Goal: Transaction & Acquisition: Download file/media

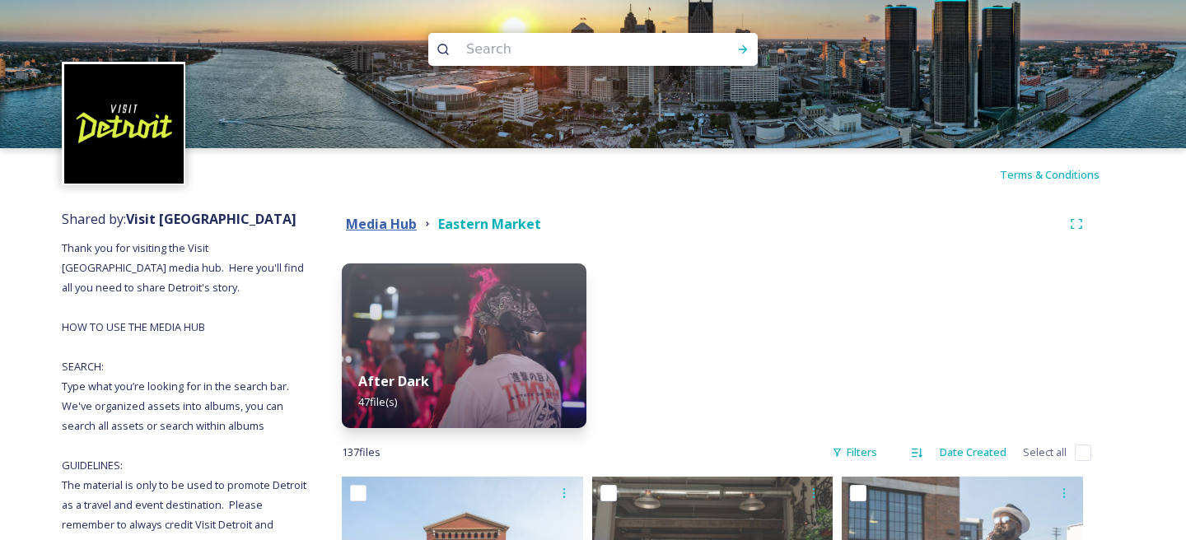
click at [405, 227] on strong "Media Hub" at bounding box center [381, 224] width 71 height 18
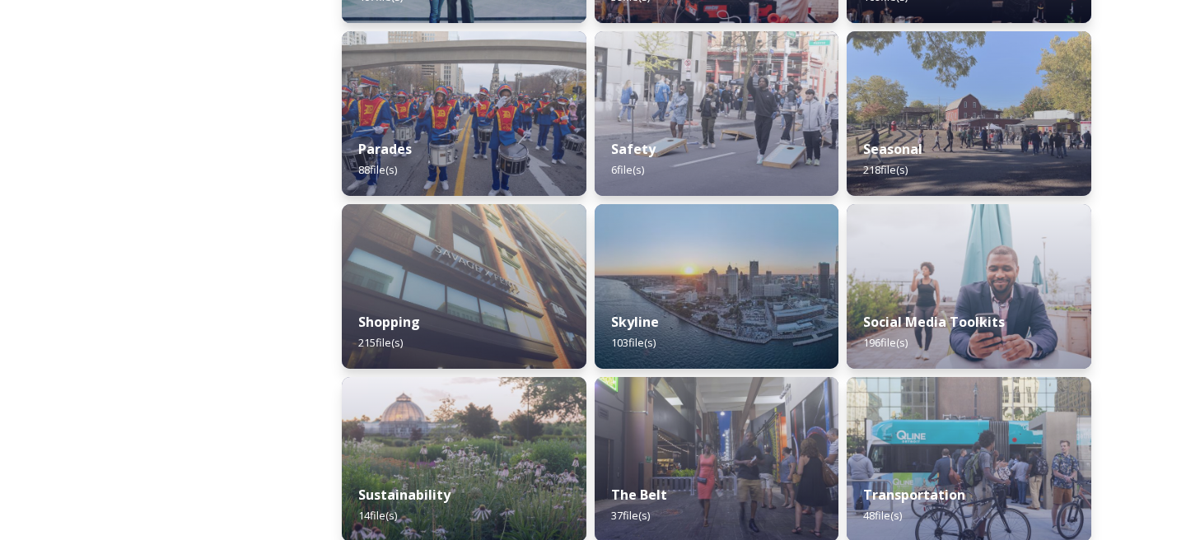
scroll to position [1416, 0]
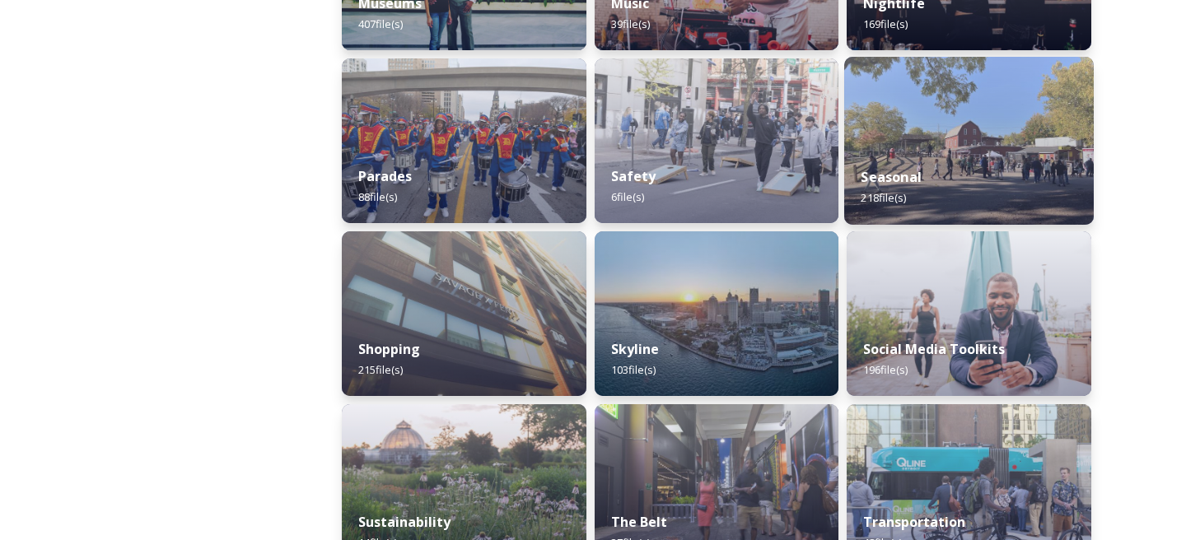
click at [1033, 163] on div "Seasonal 218 file(s)" at bounding box center [970, 187] width 250 height 75
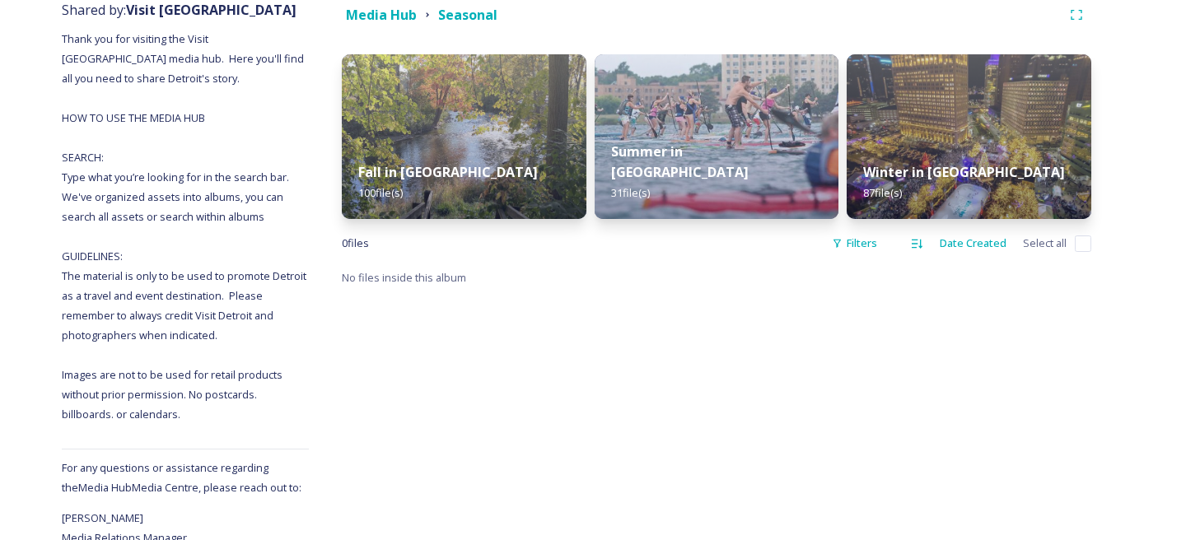
scroll to position [95, 0]
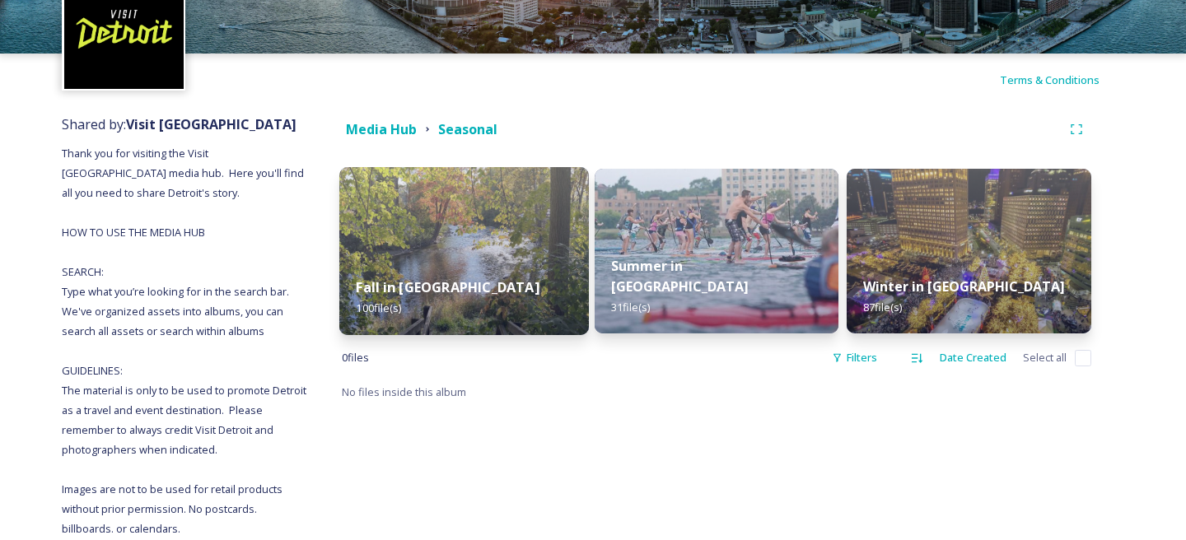
click at [514, 242] on img at bounding box center [464, 251] width 250 height 168
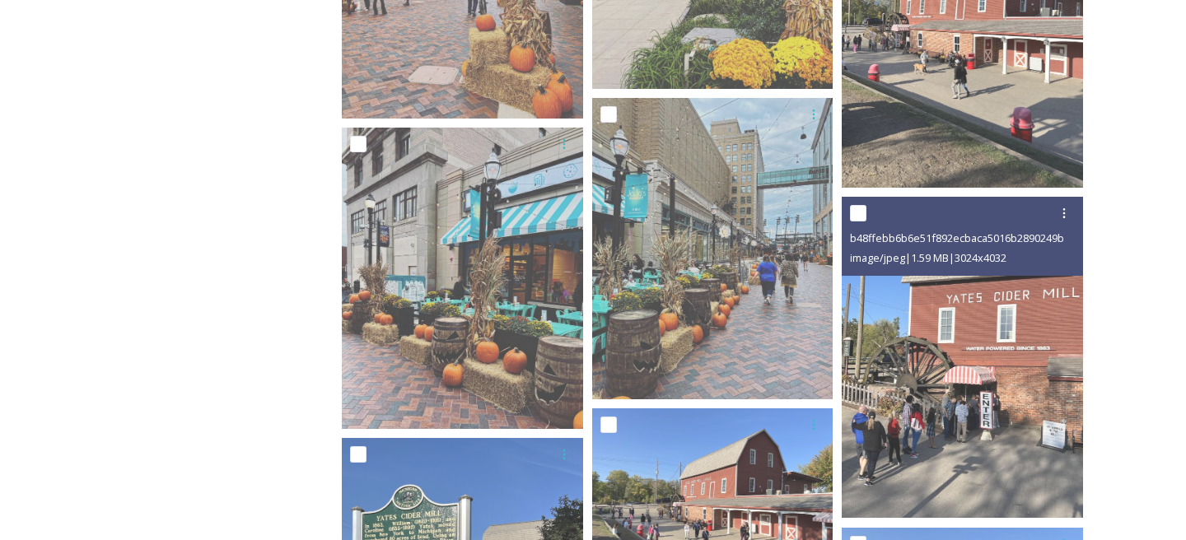
scroll to position [7377, 0]
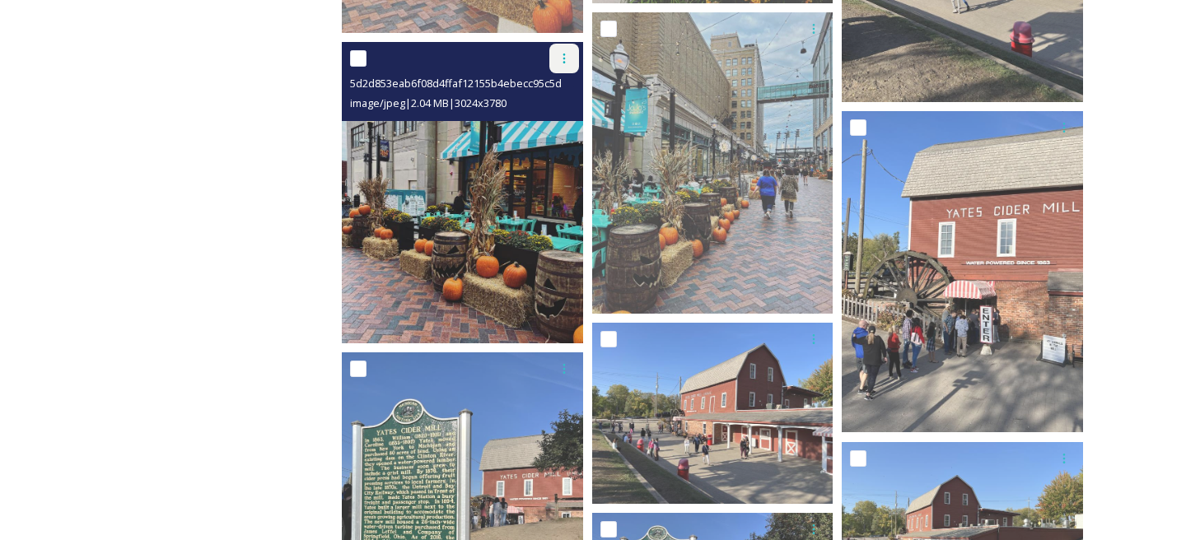
click at [569, 58] on icon at bounding box center [564, 58] width 13 height 13
click at [562, 126] on span "Download" at bounding box center [545, 127] width 50 height 16
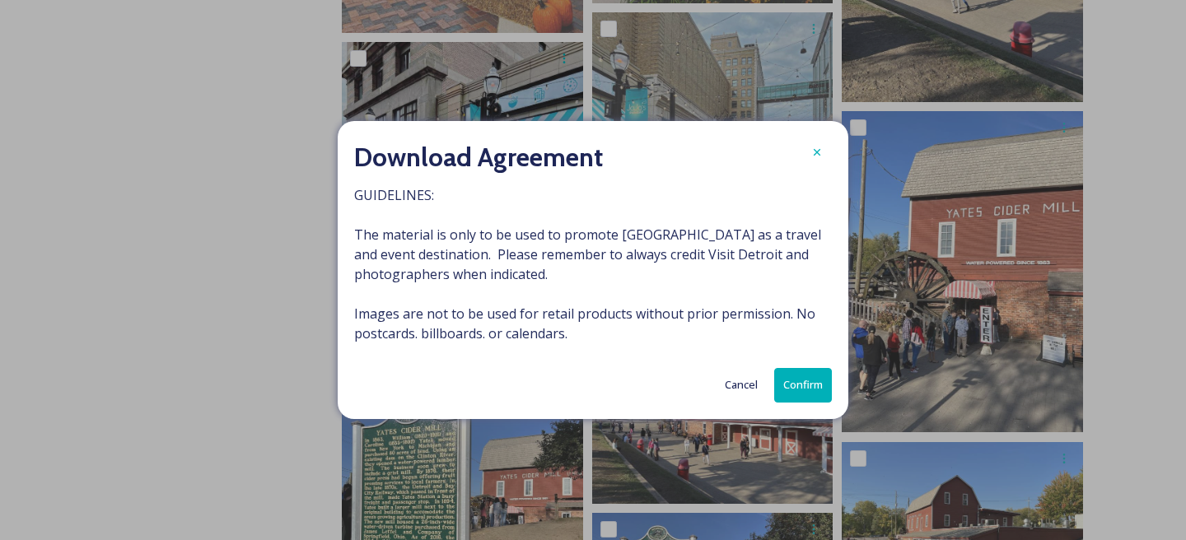
click at [807, 377] on button "Confirm" at bounding box center [803, 385] width 58 height 34
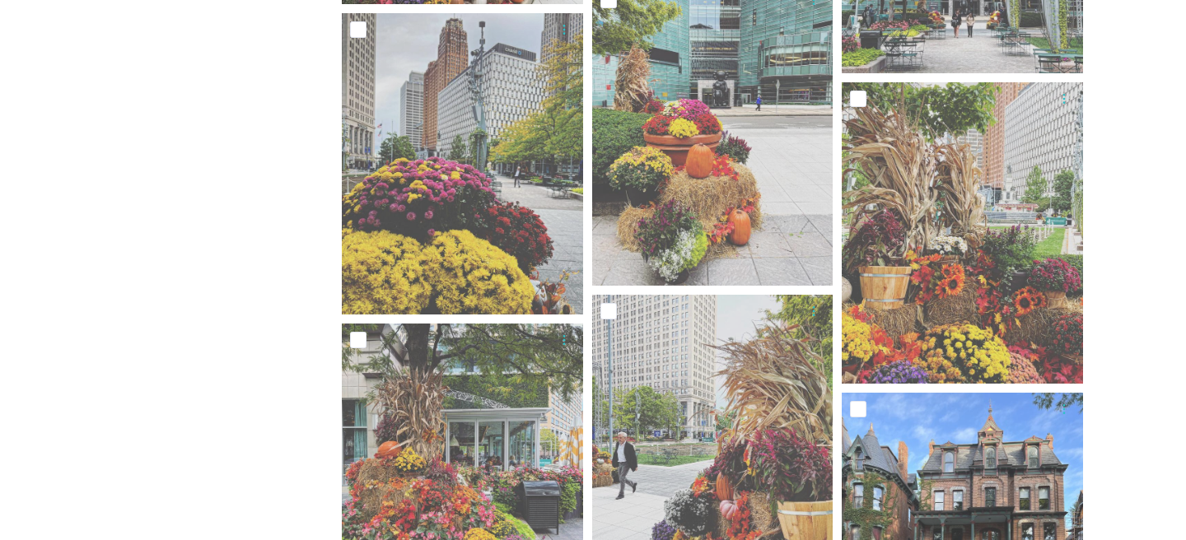
scroll to position [4443, 0]
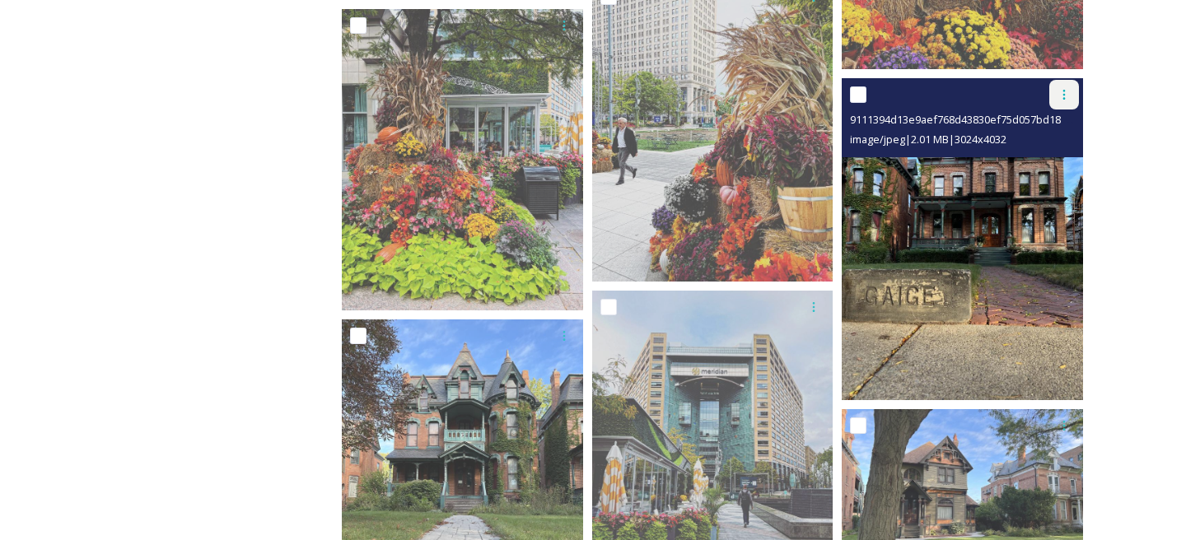
click at [1063, 105] on div at bounding box center [1065, 95] width 30 height 30
click at [1060, 163] on span "Download" at bounding box center [1045, 164] width 50 height 16
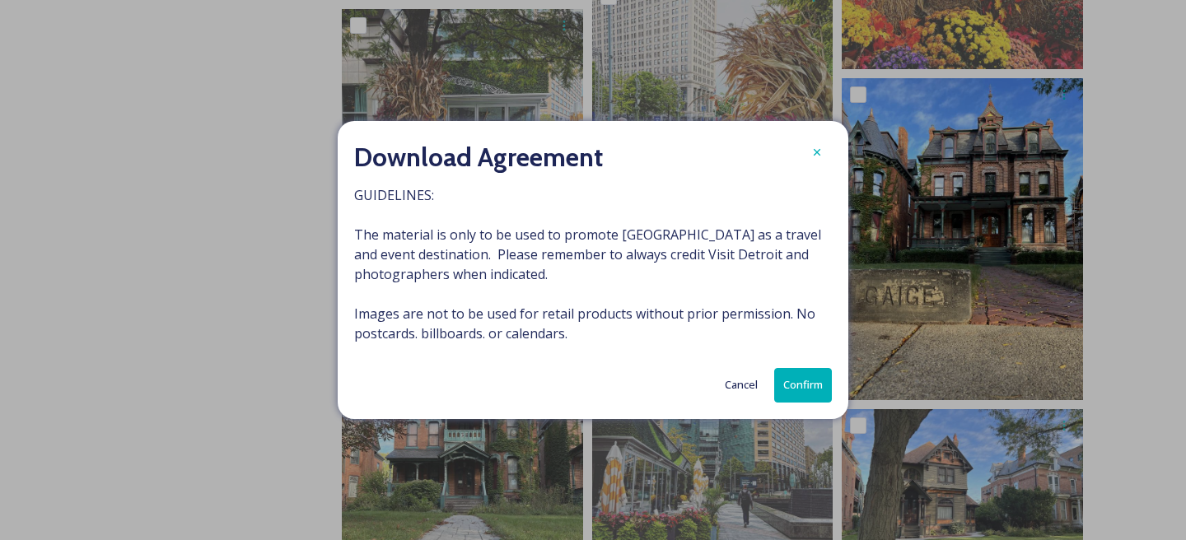
click at [812, 386] on button "Confirm" at bounding box center [803, 385] width 58 height 34
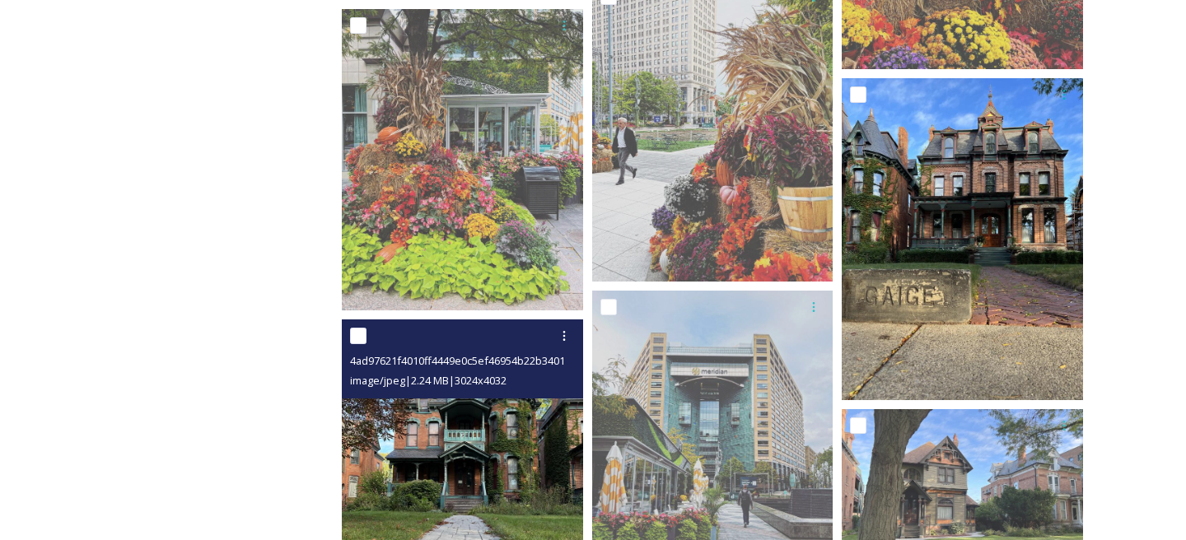
click at [497, 442] on img at bounding box center [462, 481] width 241 height 322
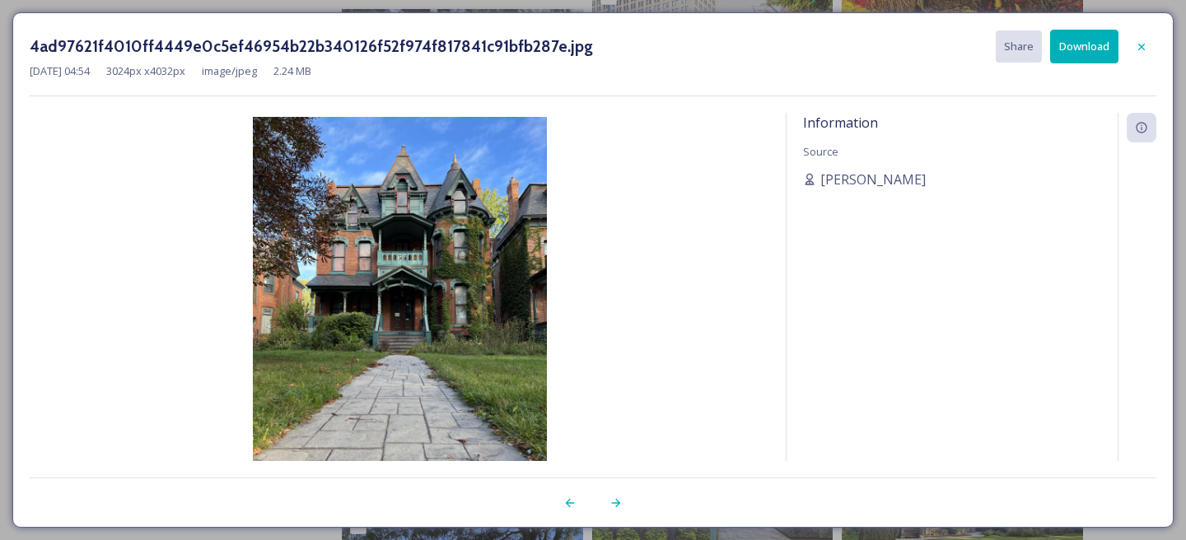
click at [1095, 46] on button "Download" at bounding box center [1084, 47] width 68 height 34
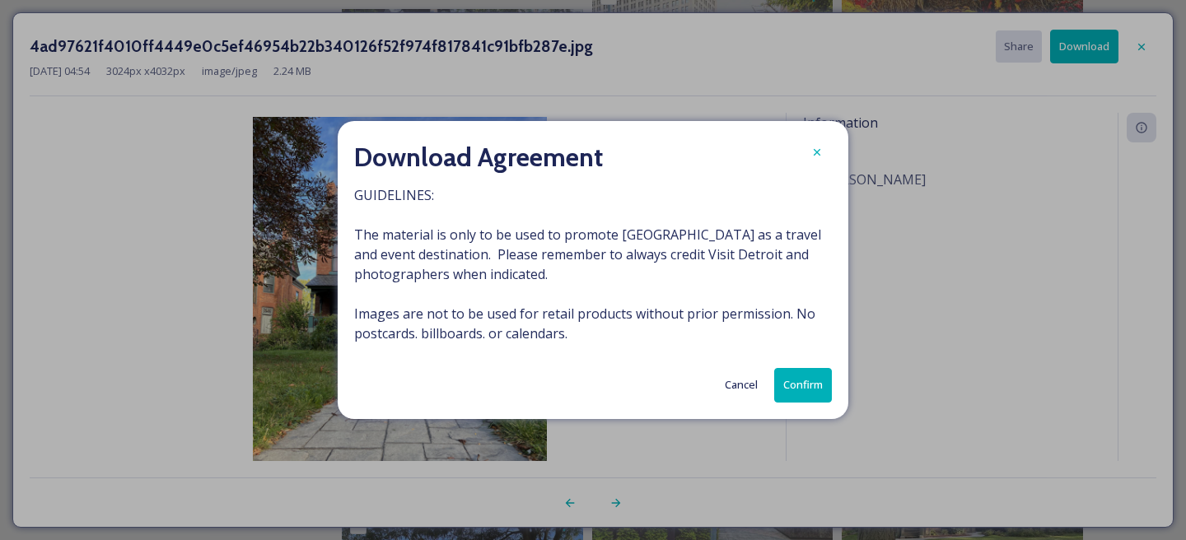
click at [795, 383] on button "Confirm" at bounding box center [803, 385] width 58 height 34
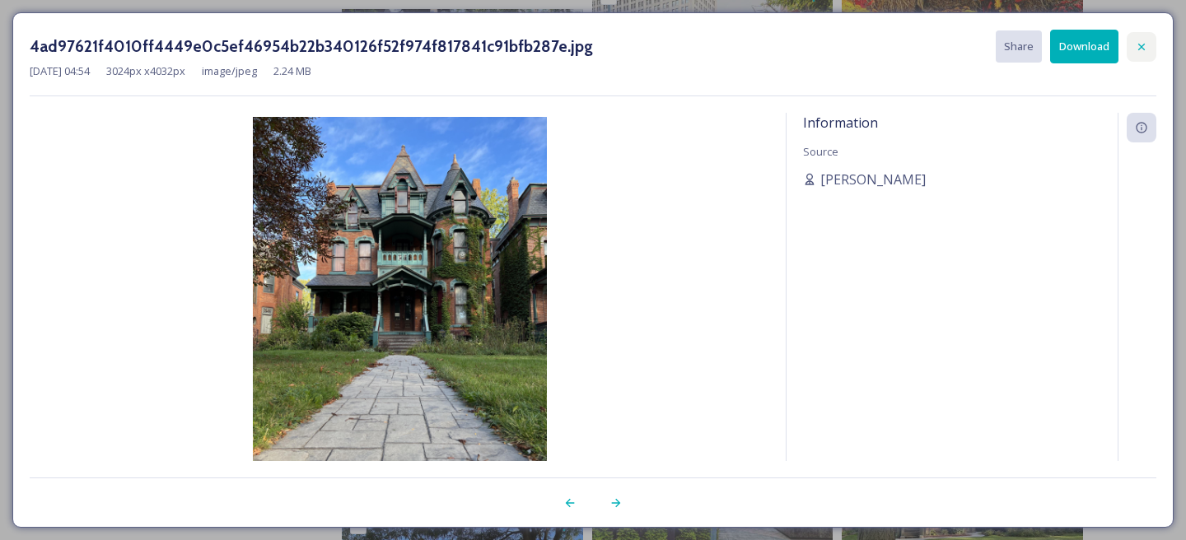
click at [1144, 44] on icon at bounding box center [1141, 46] width 13 height 13
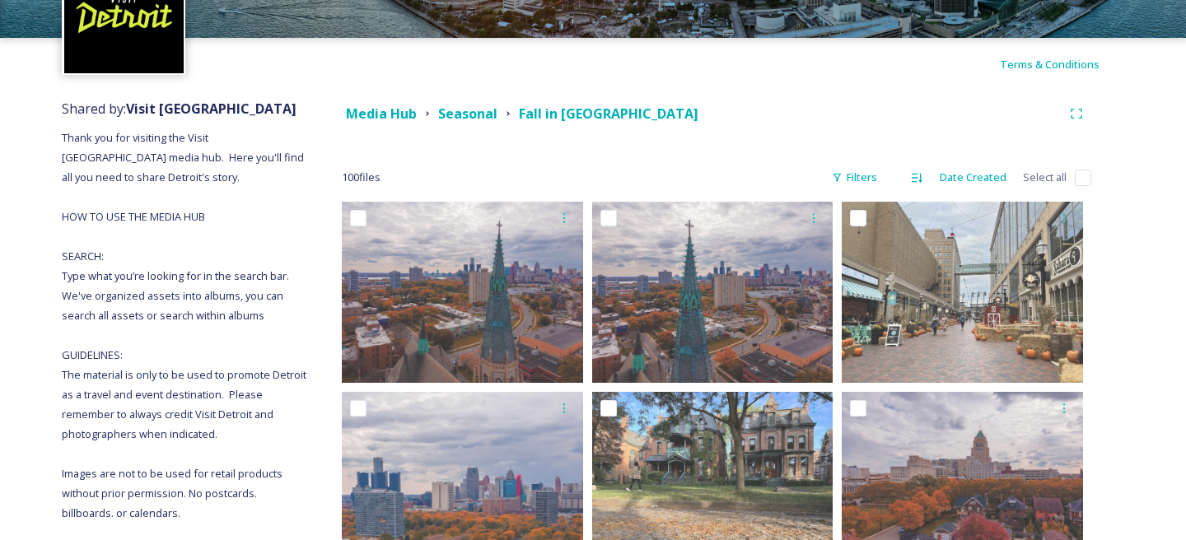
scroll to position [0, 0]
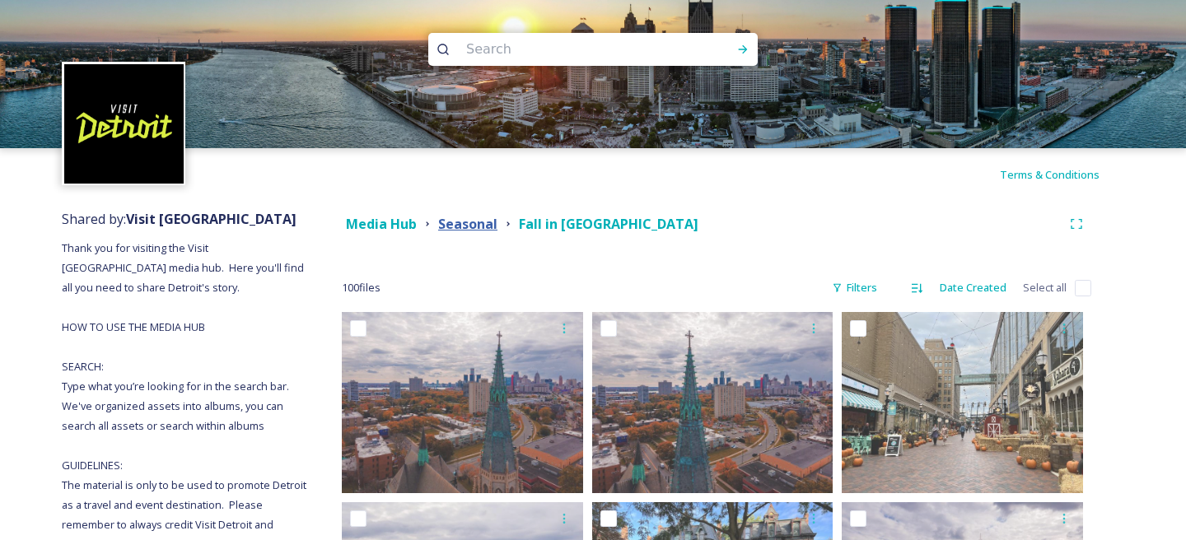
click at [492, 223] on strong "Seasonal" at bounding box center [467, 224] width 59 height 18
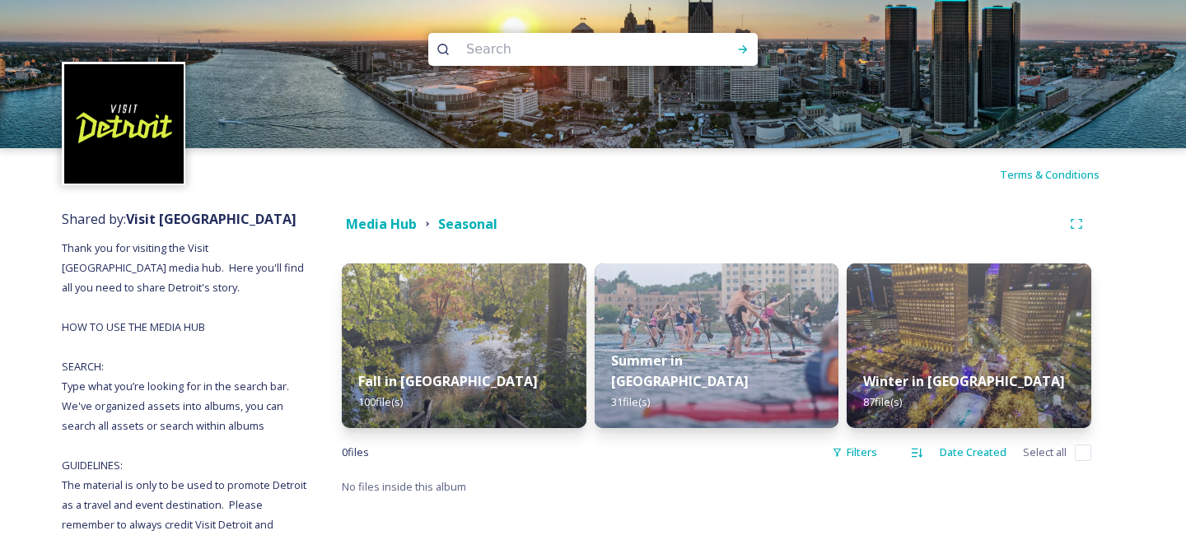
click at [419, 227] on div "Media Hub Seasonal" at bounding box center [702, 224] width 720 height 21
click at [409, 227] on strong "Media Hub" at bounding box center [381, 224] width 71 height 18
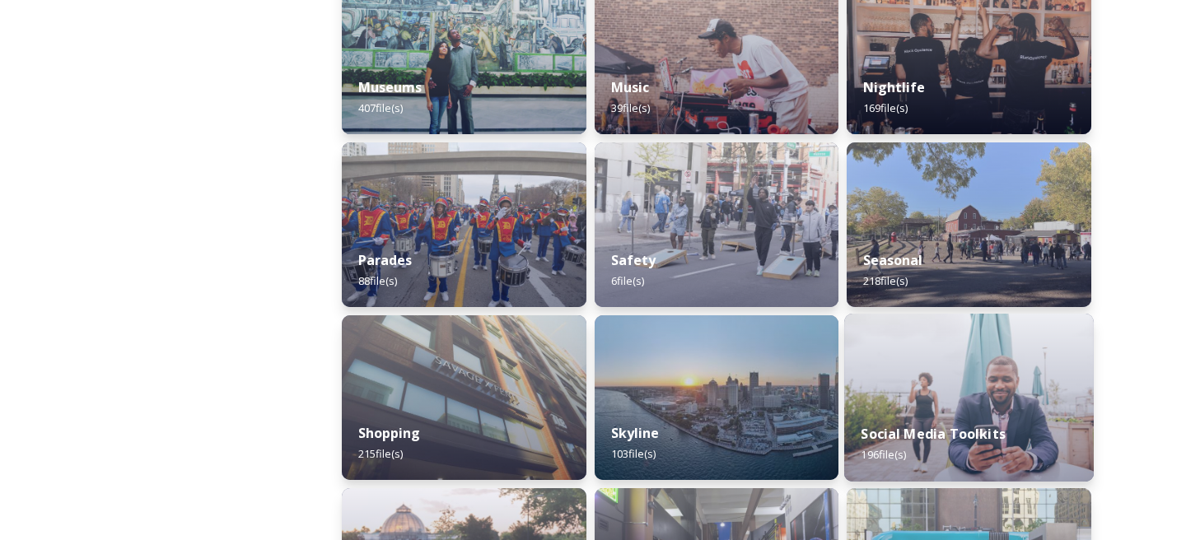
scroll to position [1331, 0]
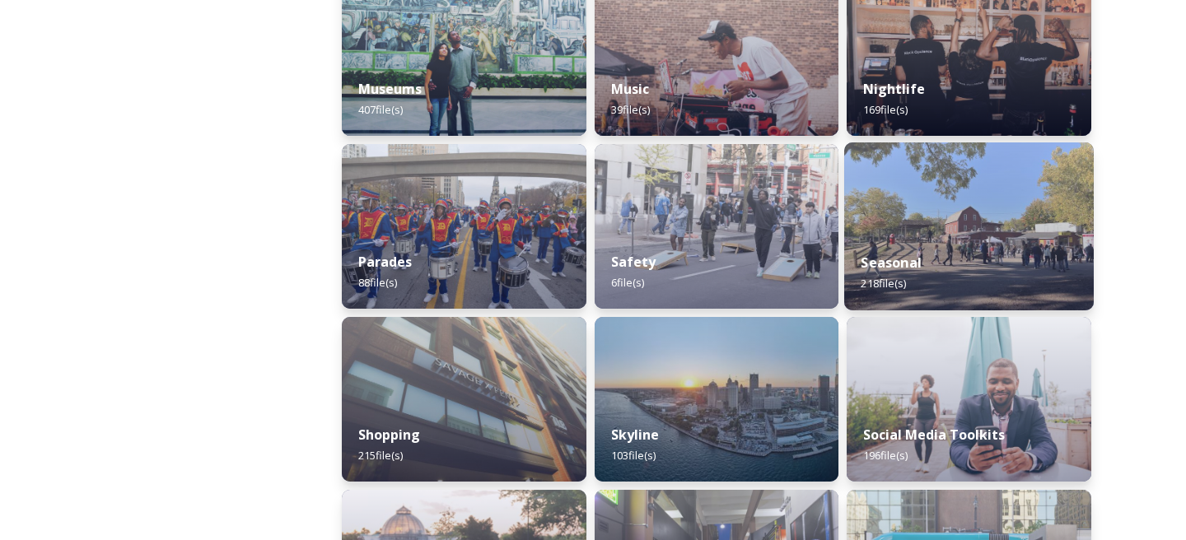
click at [971, 263] on div "Seasonal 218 file(s)" at bounding box center [970, 273] width 250 height 75
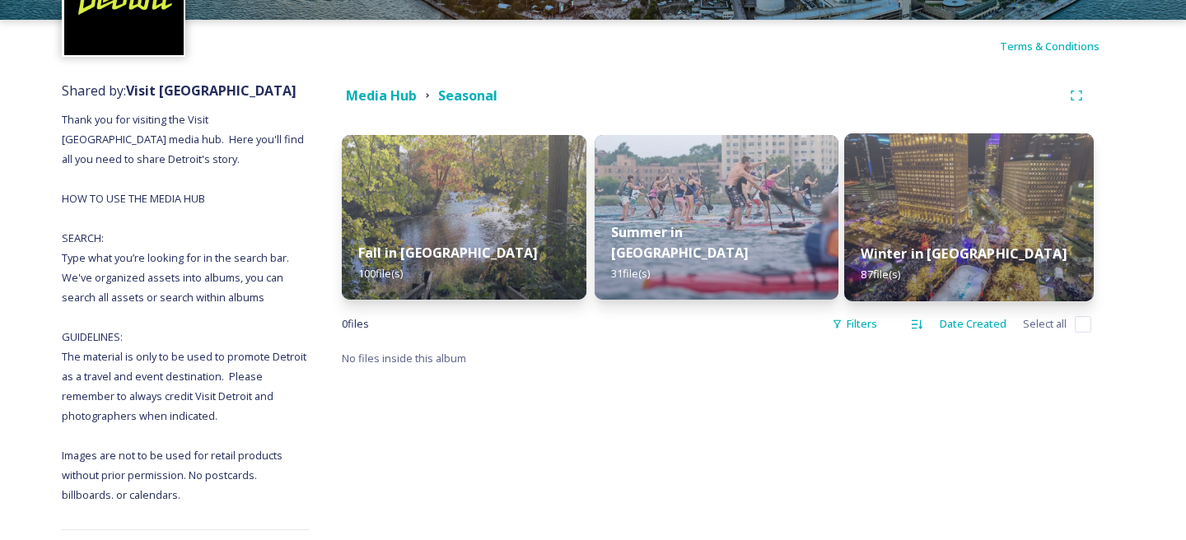
scroll to position [274, 0]
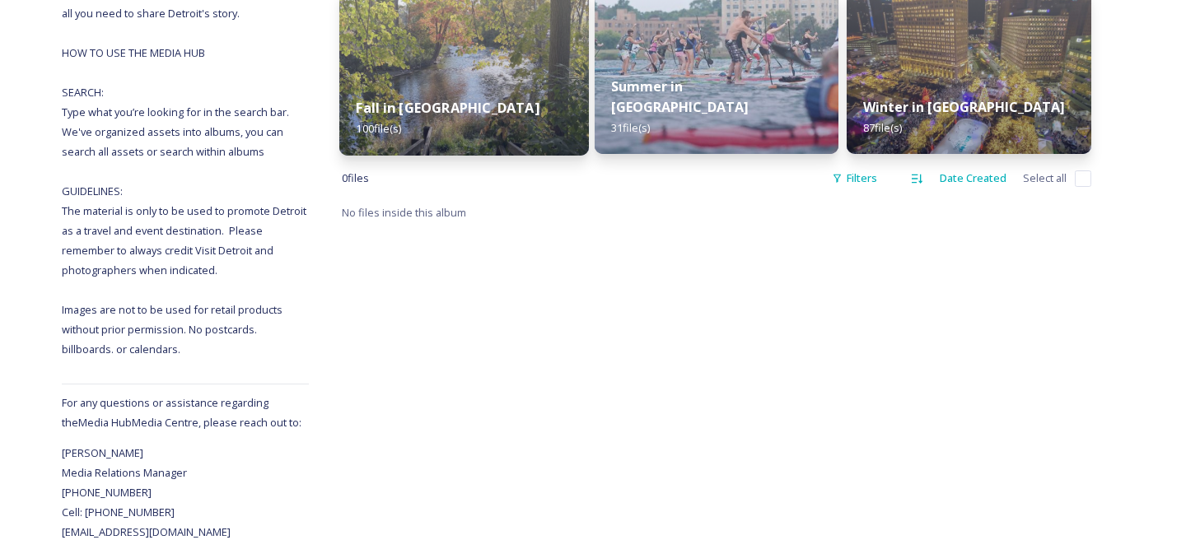
click at [531, 95] on div "Fall in [GEOGRAPHIC_DATA] 100 file(s)" at bounding box center [464, 118] width 250 height 75
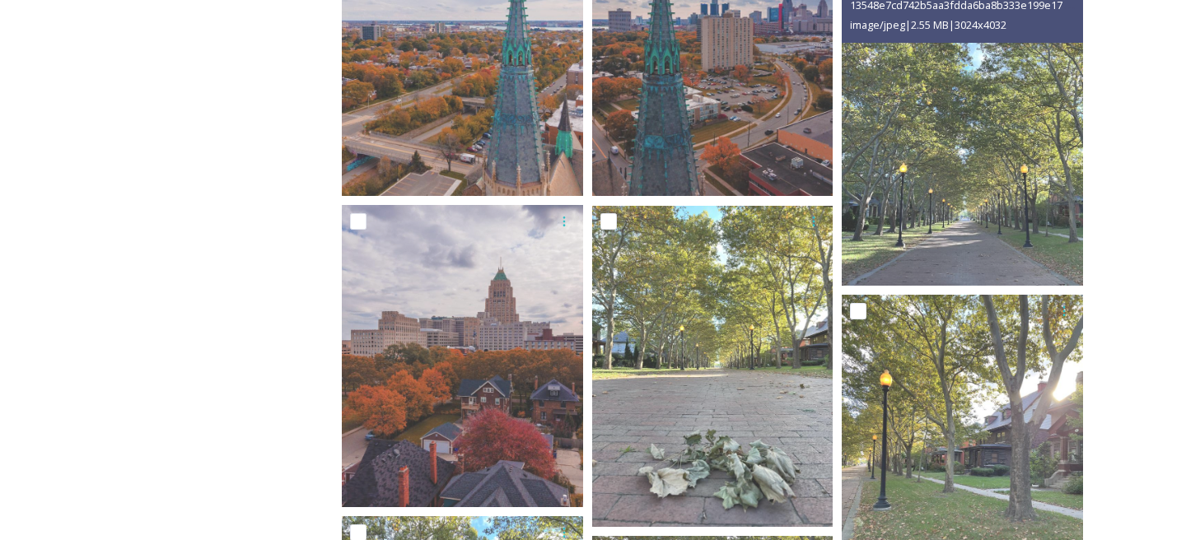
scroll to position [1490, 0]
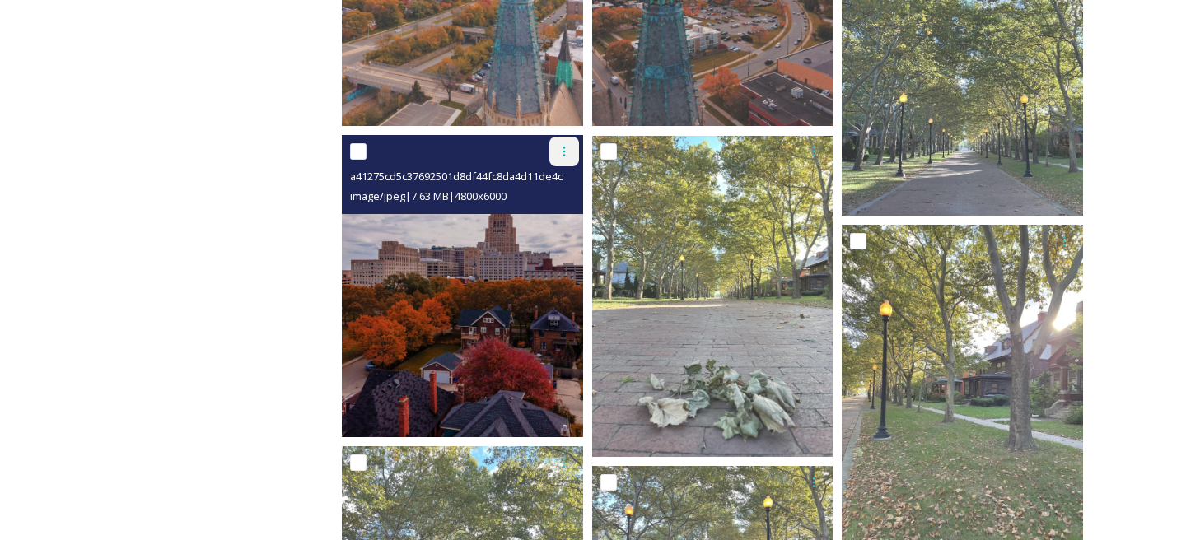
click at [565, 157] on icon at bounding box center [564, 151] width 13 height 13
click at [529, 325] on img at bounding box center [462, 286] width 241 height 302
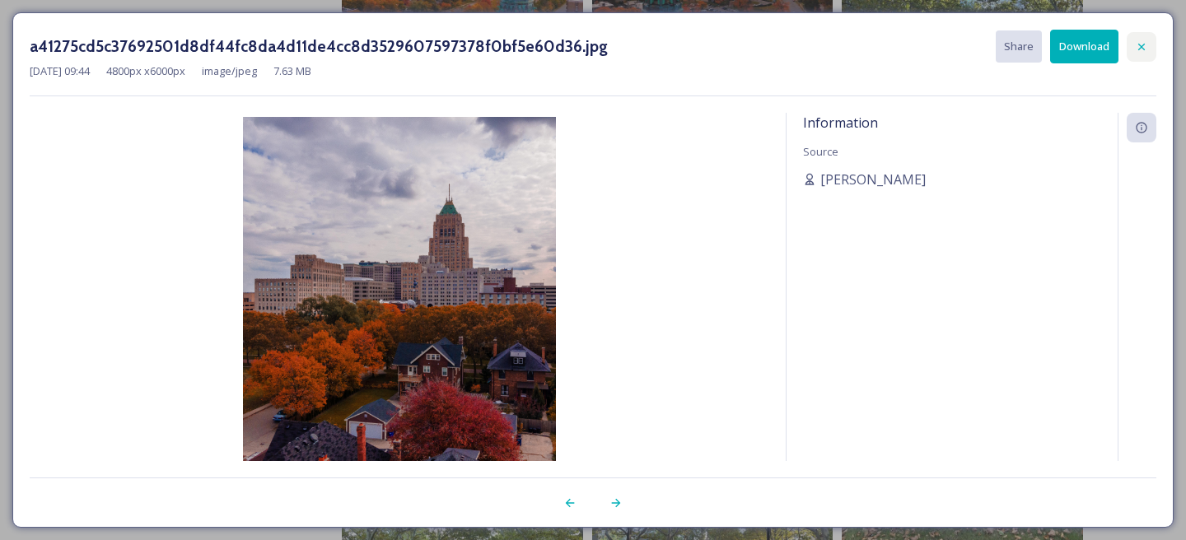
click at [1147, 45] on icon at bounding box center [1141, 46] width 13 height 13
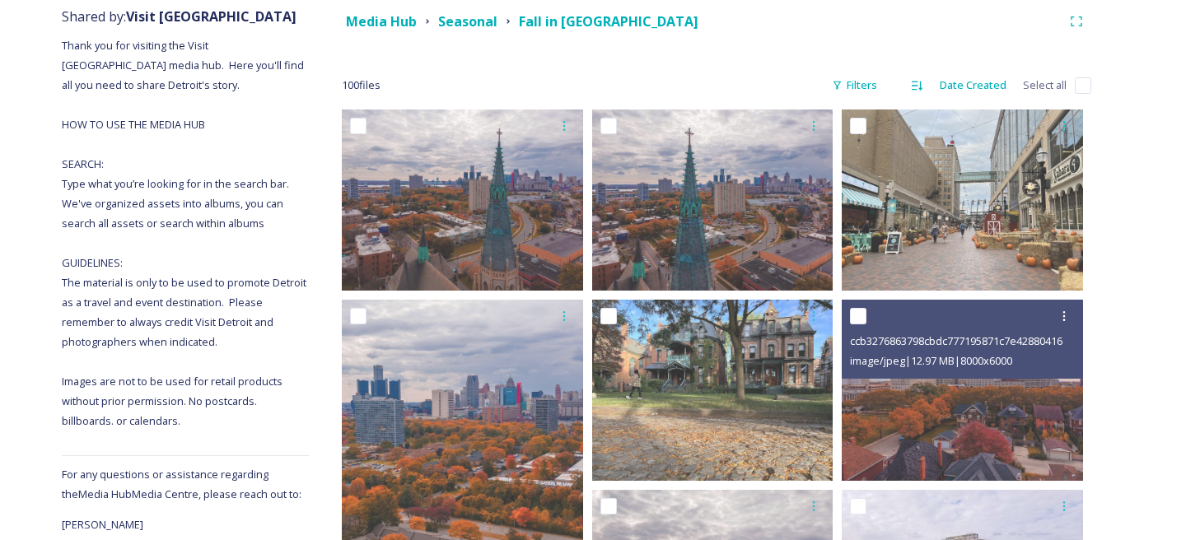
scroll to position [161, 0]
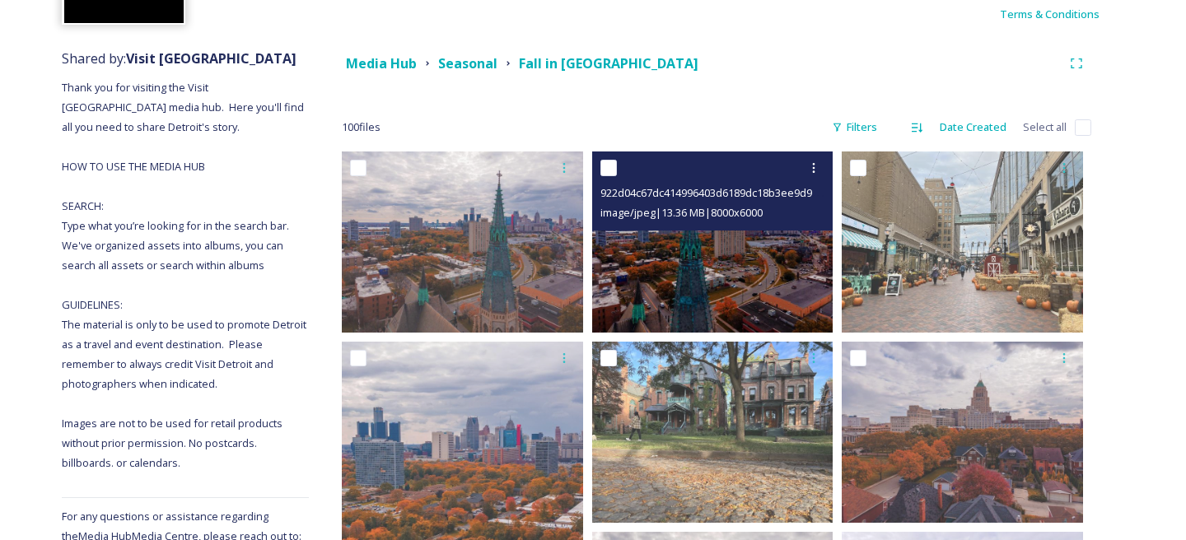
click at [793, 278] on img at bounding box center [712, 242] width 241 height 181
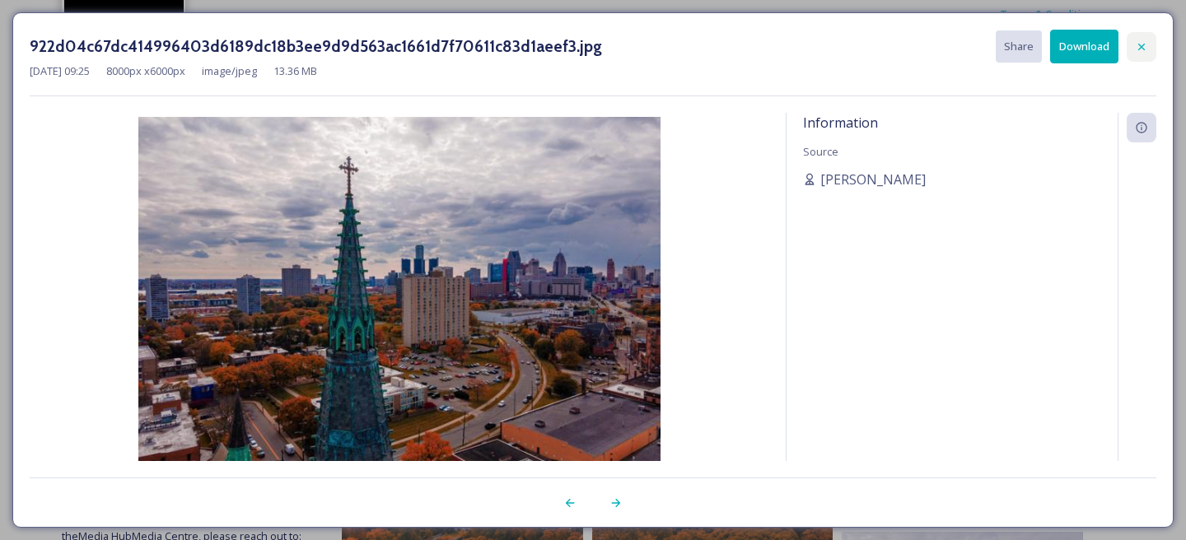
click at [1147, 38] on div at bounding box center [1142, 47] width 30 height 30
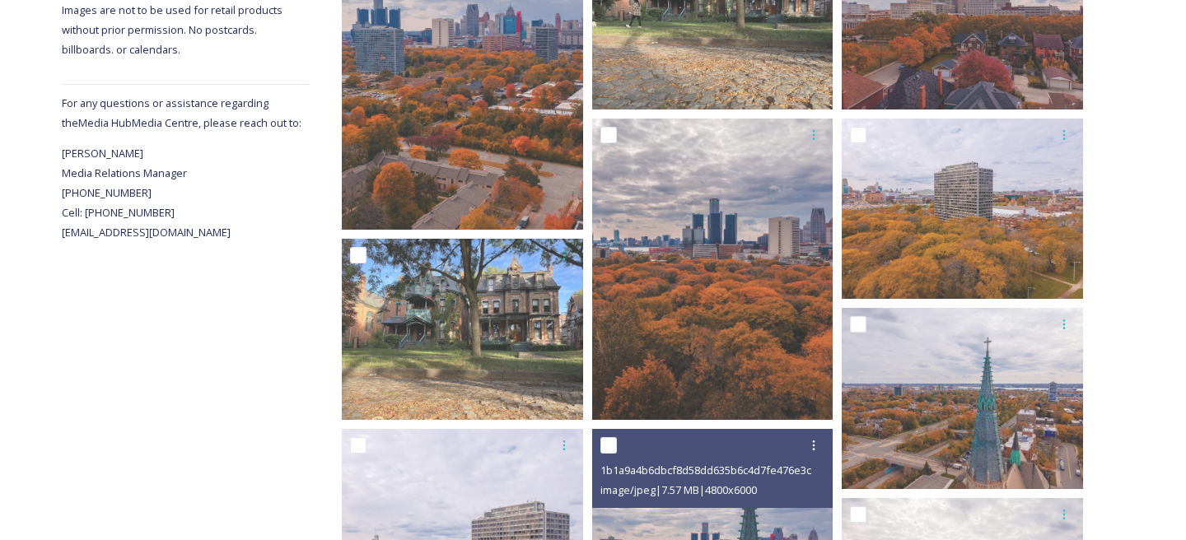
scroll to position [547, 0]
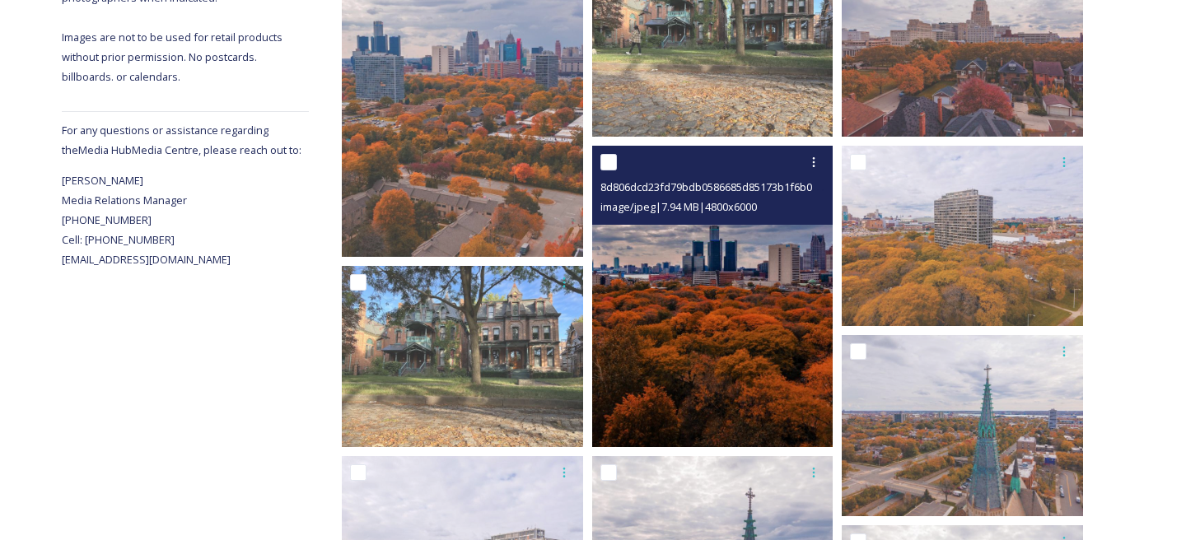
click at [760, 334] on img at bounding box center [712, 297] width 241 height 302
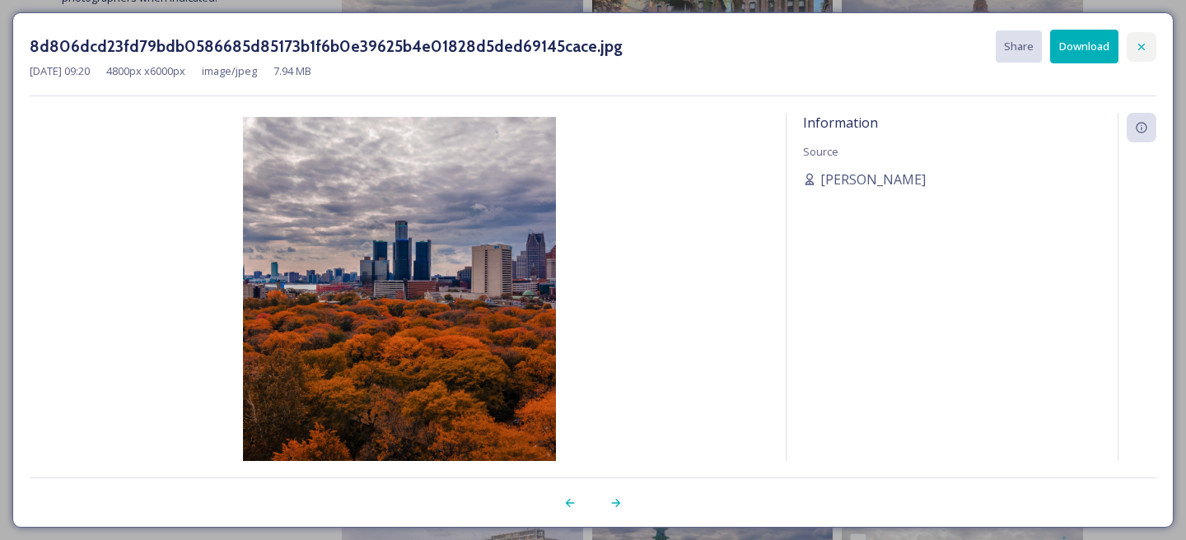
click at [1147, 44] on icon at bounding box center [1141, 46] width 13 height 13
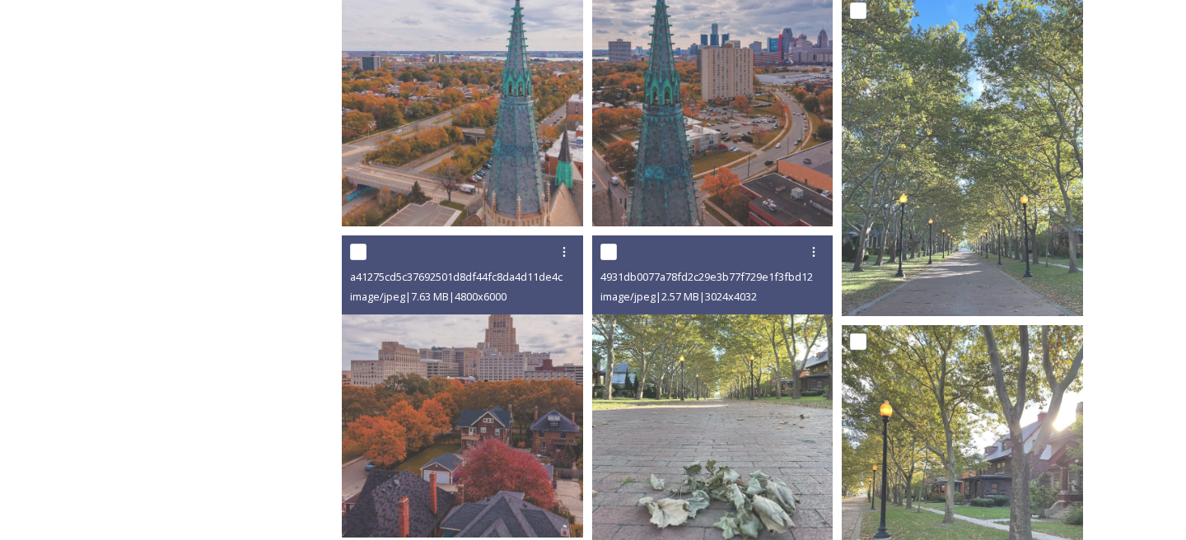
scroll to position [1548, 0]
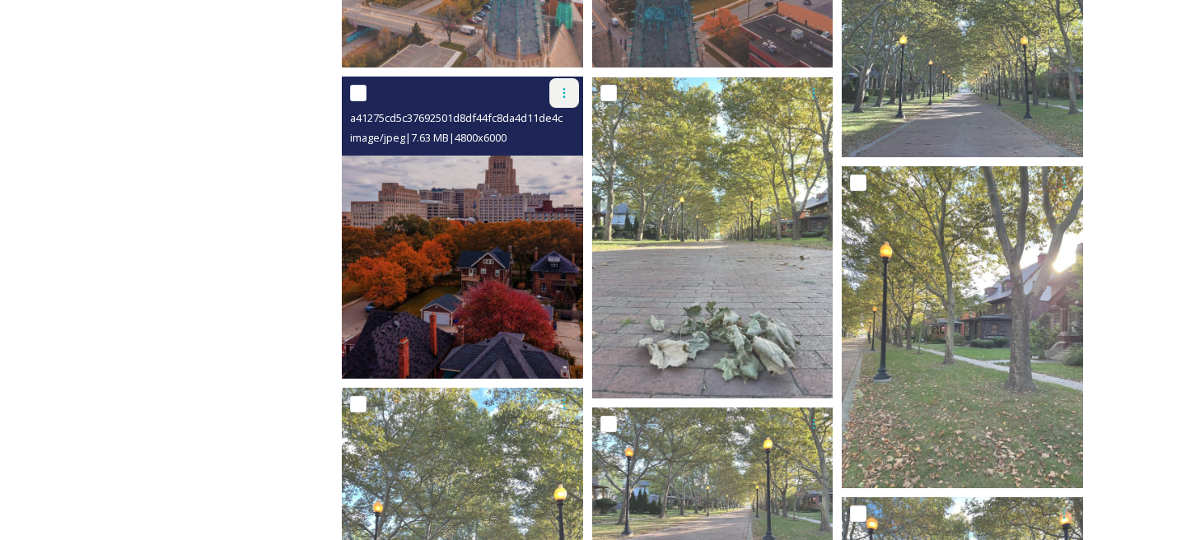
click at [558, 95] on icon at bounding box center [564, 93] width 13 height 13
click at [559, 162] on span "Download" at bounding box center [545, 162] width 50 height 16
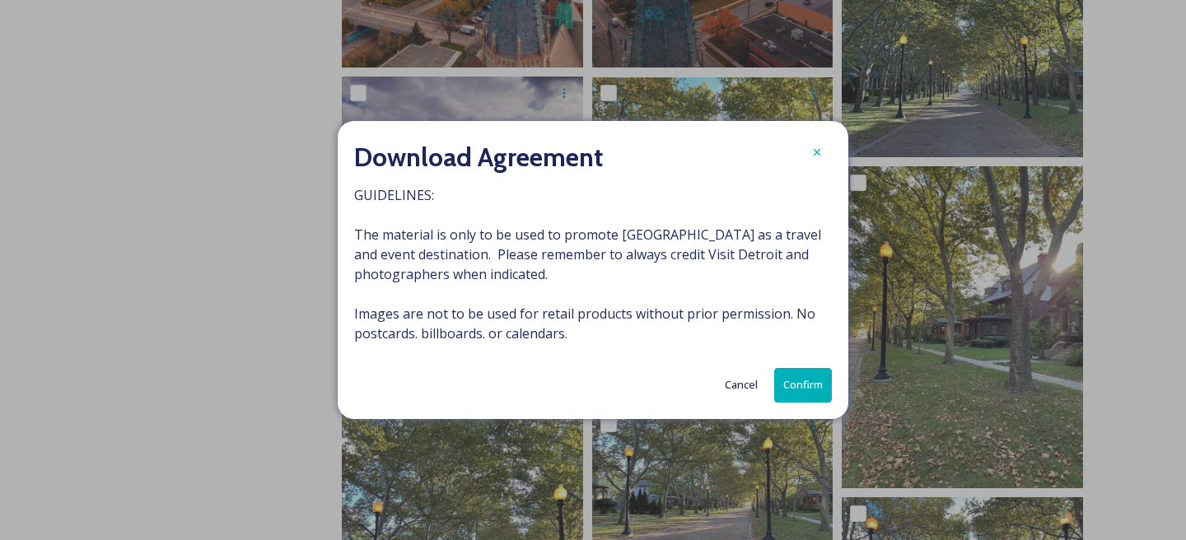
click at [796, 388] on button "Confirm" at bounding box center [803, 385] width 58 height 34
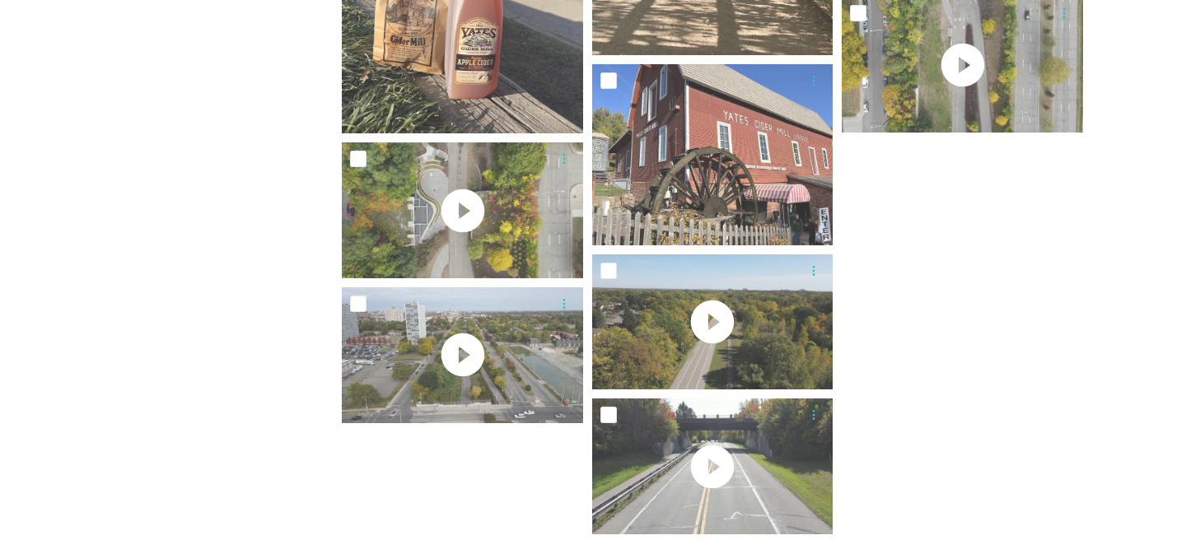
scroll to position [9040, 0]
